Goal: Transaction & Acquisition: Download file/media

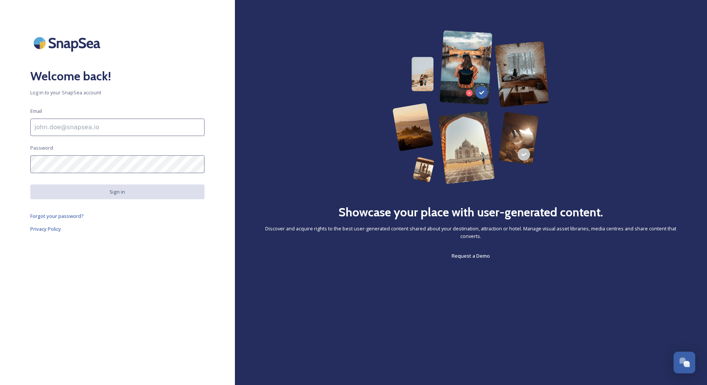
click at [92, 133] on input at bounding box center [117, 127] width 174 height 17
type input "[EMAIL_ADDRESS][DOMAIN_NAME]"
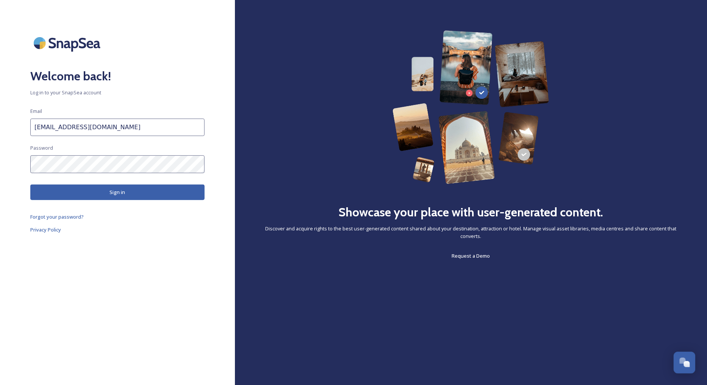
click at [128, 195] on button "Sign in" at bounding box center [117, 192] width 174 height 16
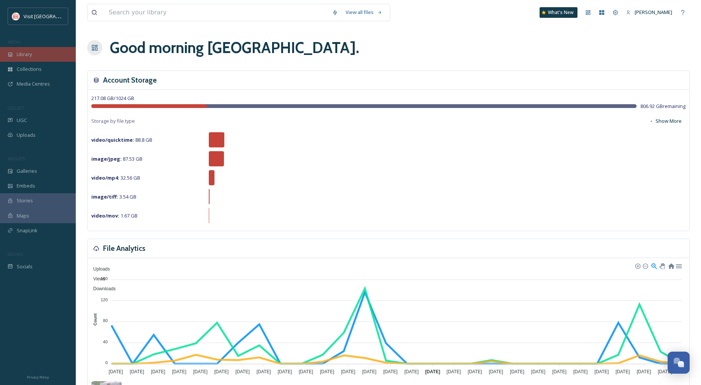
click at [28, 54] on span "Library" at bounding box center [24, 54] width 15 height 7
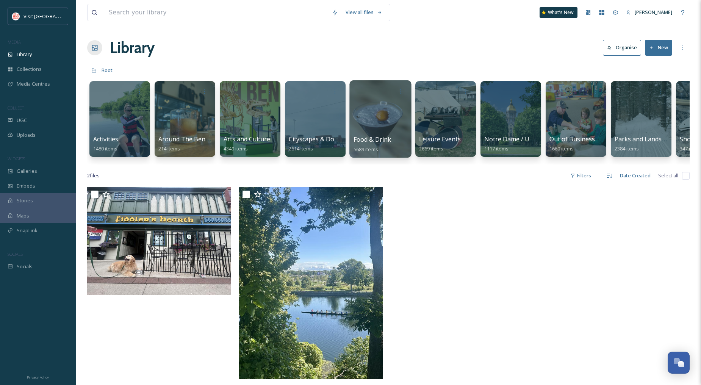
click at [384, 145] on div "Food & Drink 5689 items" at bounding box center [380, 144] width 54 height 19
click at [382, 112] on div at bounding box center [380, 118] width 62 height 77
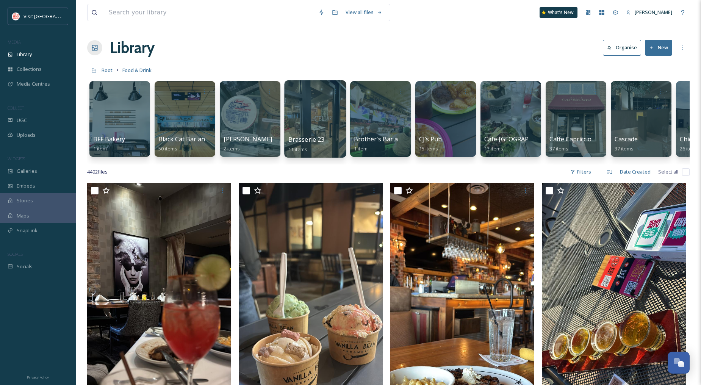
click at [313, 114] on div at bounding box center [315, 118] width 62 height 77
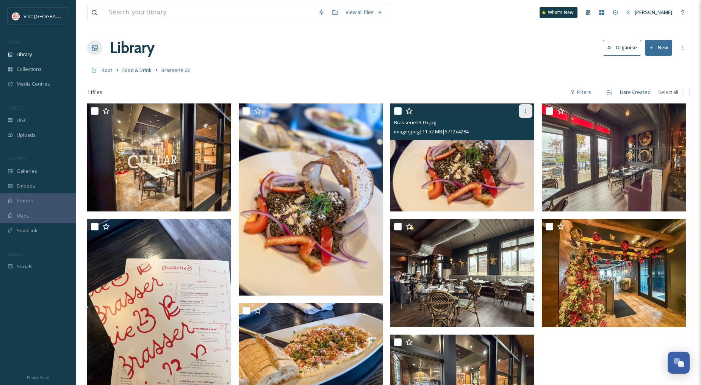
click at [524, 111] on icon at bounding box center [525, 111] width 6 height 6
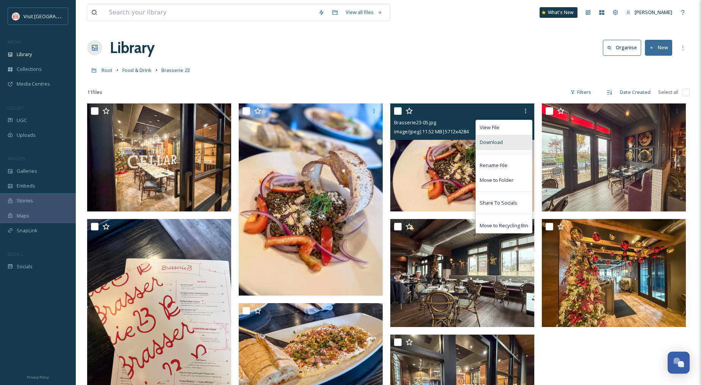
click at [497, 146] on div "Download" at bounding box center [504, 142] width 56 height 15
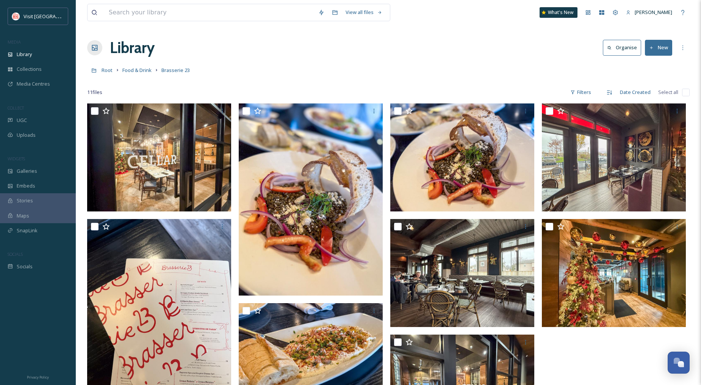
click at [476, 59] on div "View all files What's New [PERSON_NAME] Library Organise New Root Food & Drink …" at bounding box center [388, 269] width 625 height 539
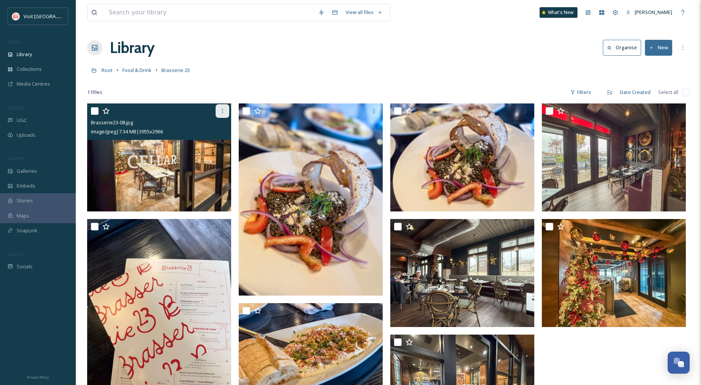
click at [224, 110] on icon at bounding box center [222, 111] width 6 height 6
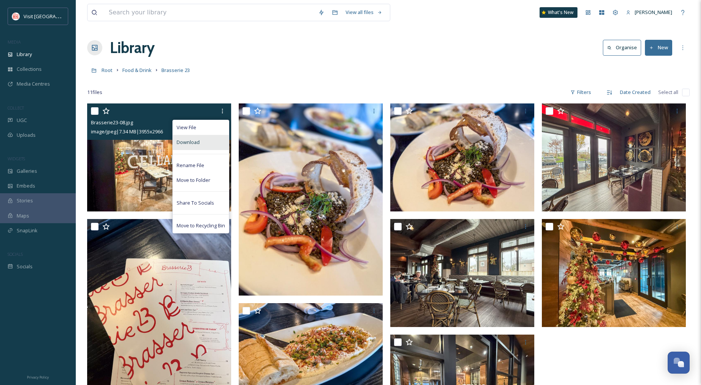
click at [195, 139] on span "Download" at bounding box center [187, 142] width 23 height 7
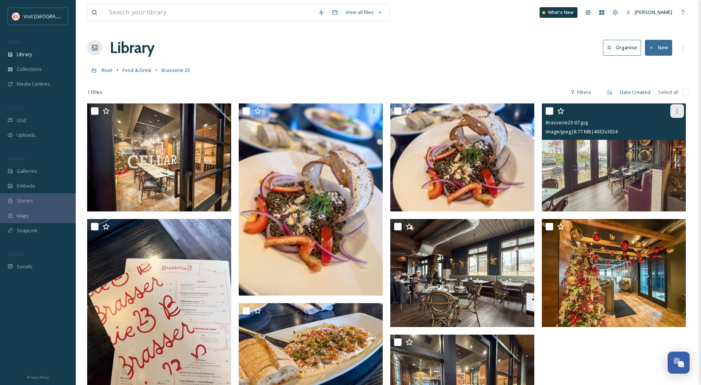
click at [682, 110] on div at bounding box center [677, 111] width 14 height 14
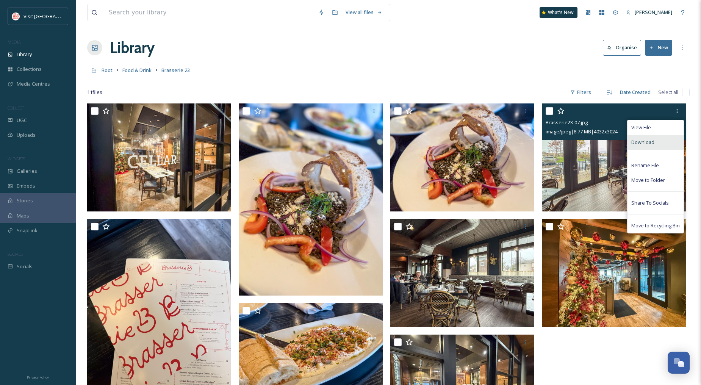
click at [660, 142] on div "Download" at bounding box center [655, 142] width 56 height 15
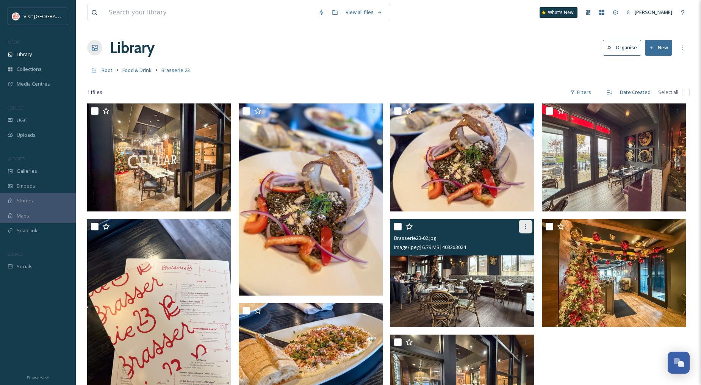
click at [520, 226] on div at bounding box center [525, 227] width 14 height 14
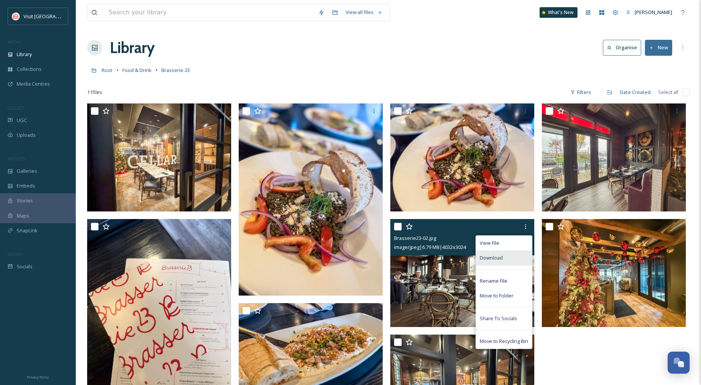
click at [507, 256] on div "Download" at bounding box center [504, 257] width 56 height 15
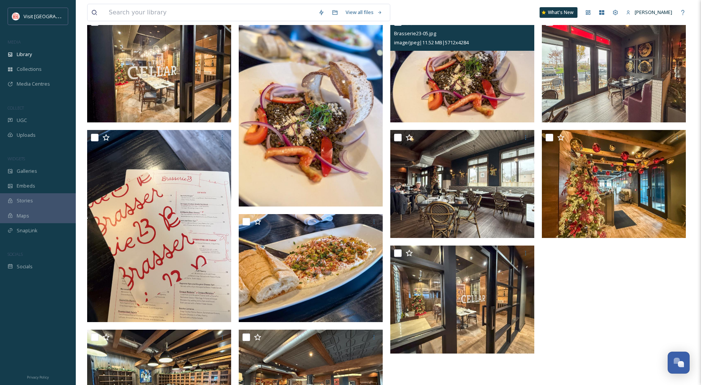
scroll to position [126, 0]
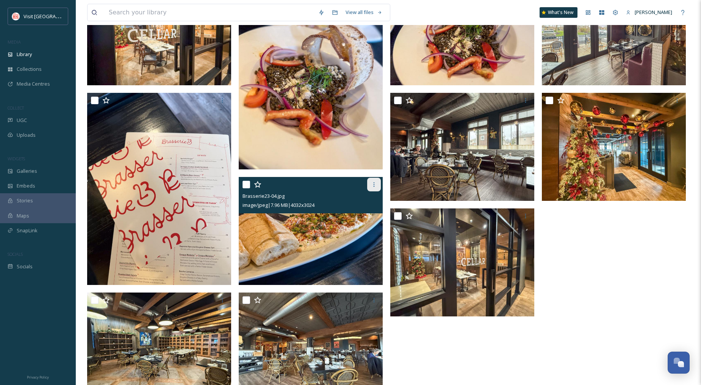
click at [371, 184] on icon at bounding box center [374, 184] width 6 height 6
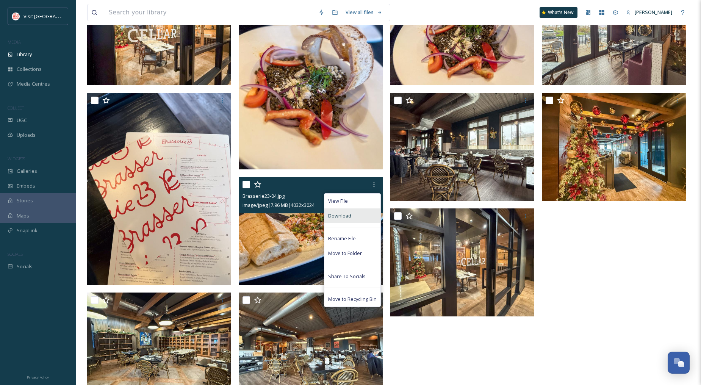
click at [357, 214] on div "Download" at bounding box center [352, 215] width 56 height 15
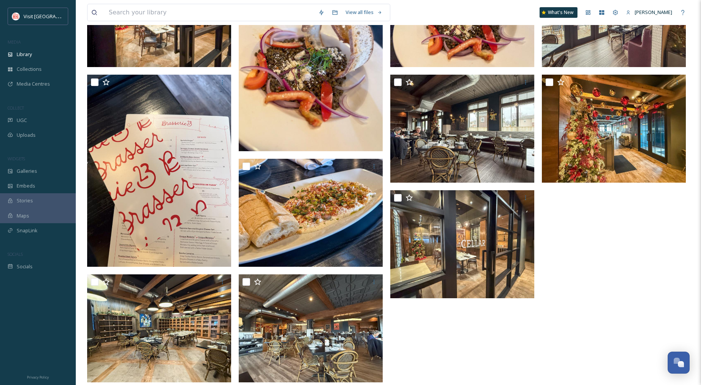
scroll to position [154, 0]
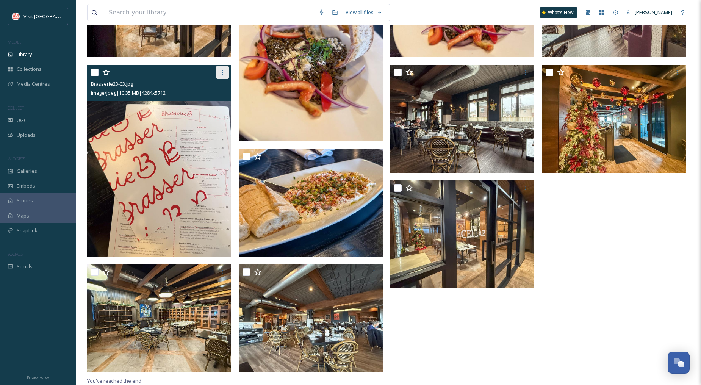
click at [222, 70] on icon at bounding box center [222, 72] width 6 height 6
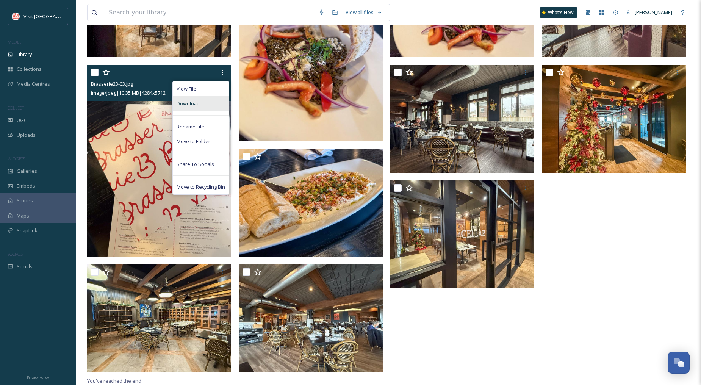
click at [193, 98] on div "Download" at bounding box center [201, 103] width 56 height 15
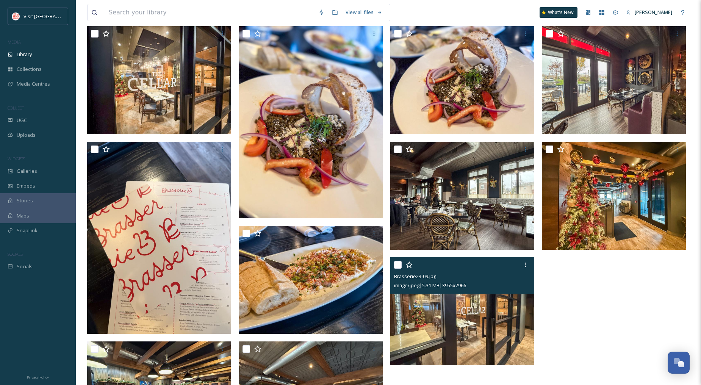
scroll to position [0, 0]
